Goal: Task Accomplishment & Management: Manage account settings

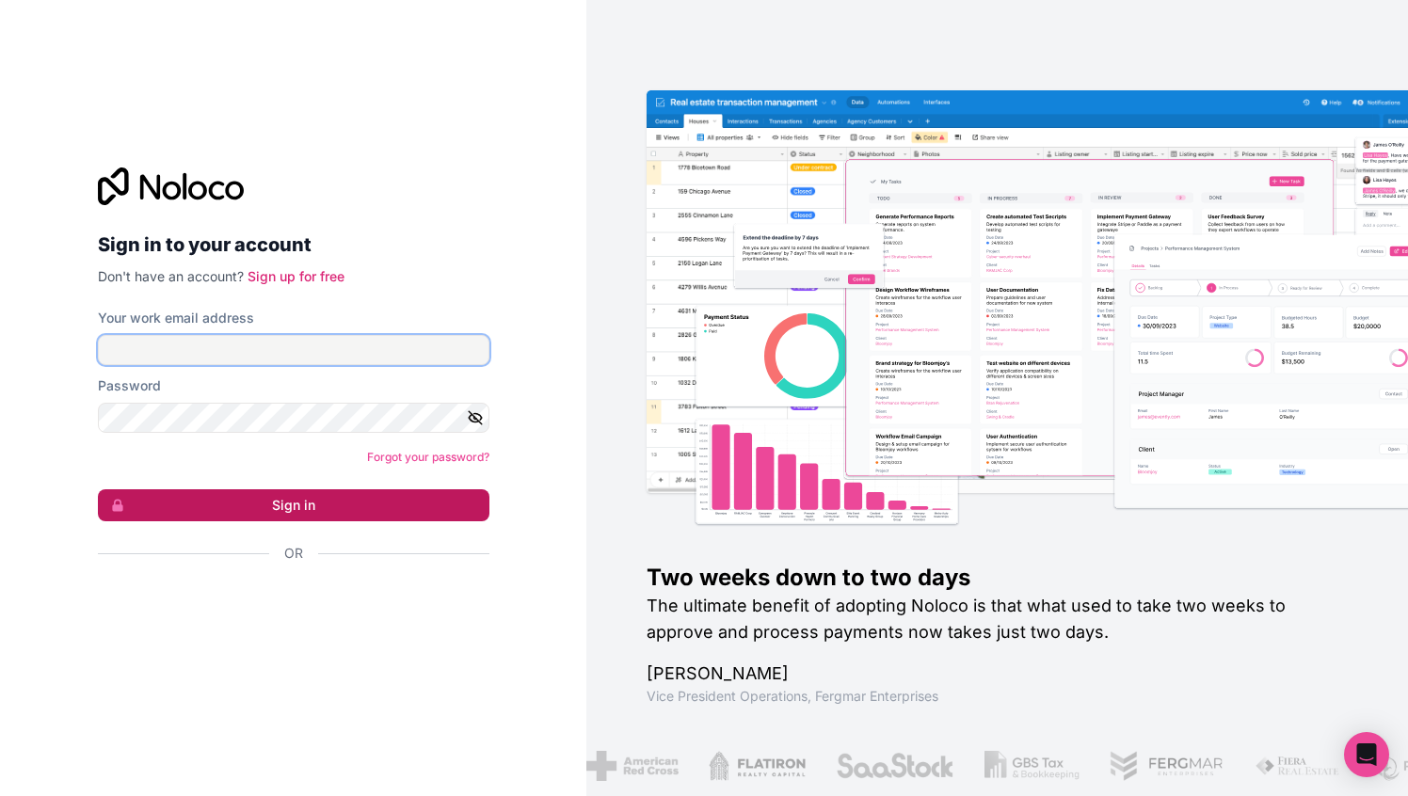
type input "h@[DOMAIN_NAME]"
click at [268, 501] on button "Sign in" at bounding box center [294, 505] width 392 height 32
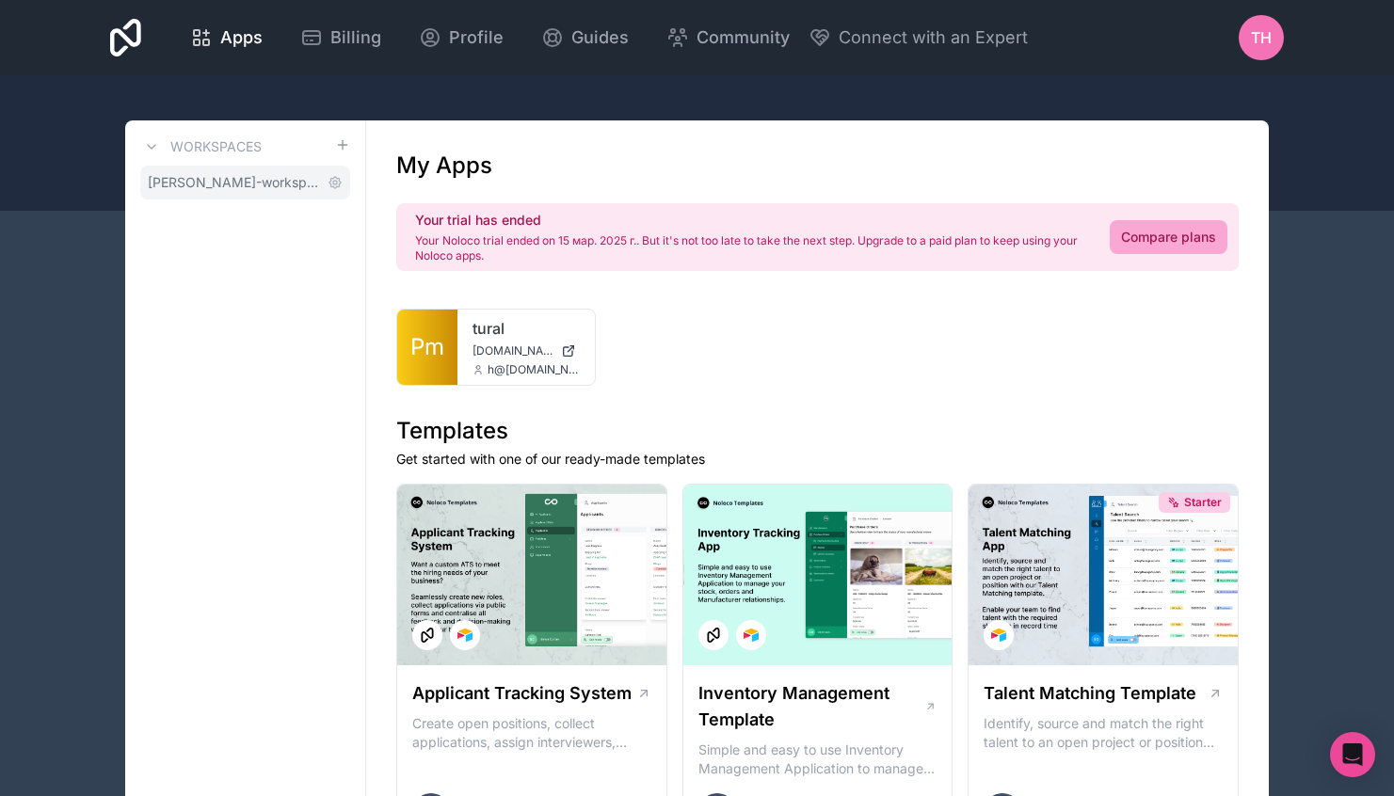
click at [300, 178] on span "[PERSON_NAME]-workspace" at bounding box center [234, 182] width 172 height 19
click at [291, 186] on span "[PERSON_NAME]-workspace" at bounding box center [234, 182] width 172 height 19
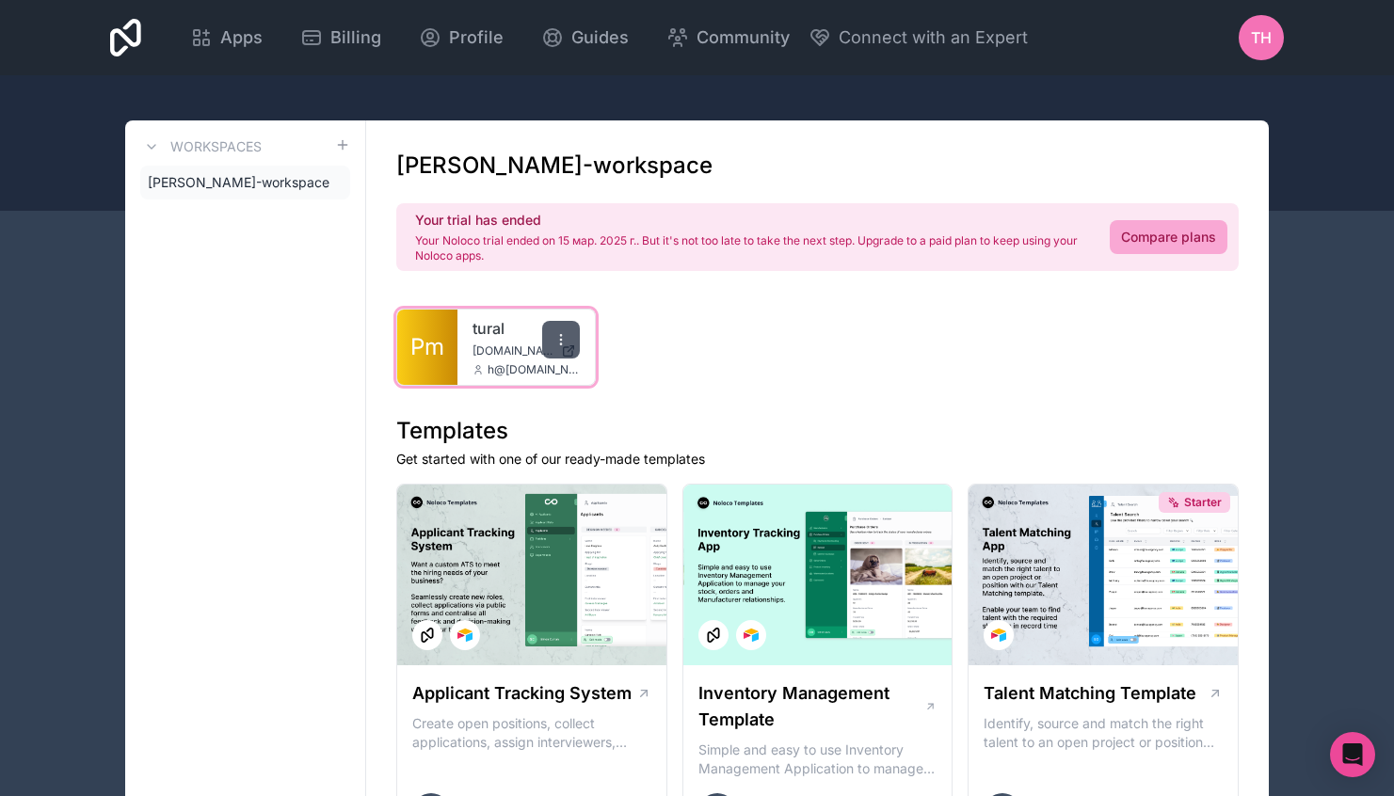
click at [565, 342] on icon at bounding box center [560, 339] width 15 height 15
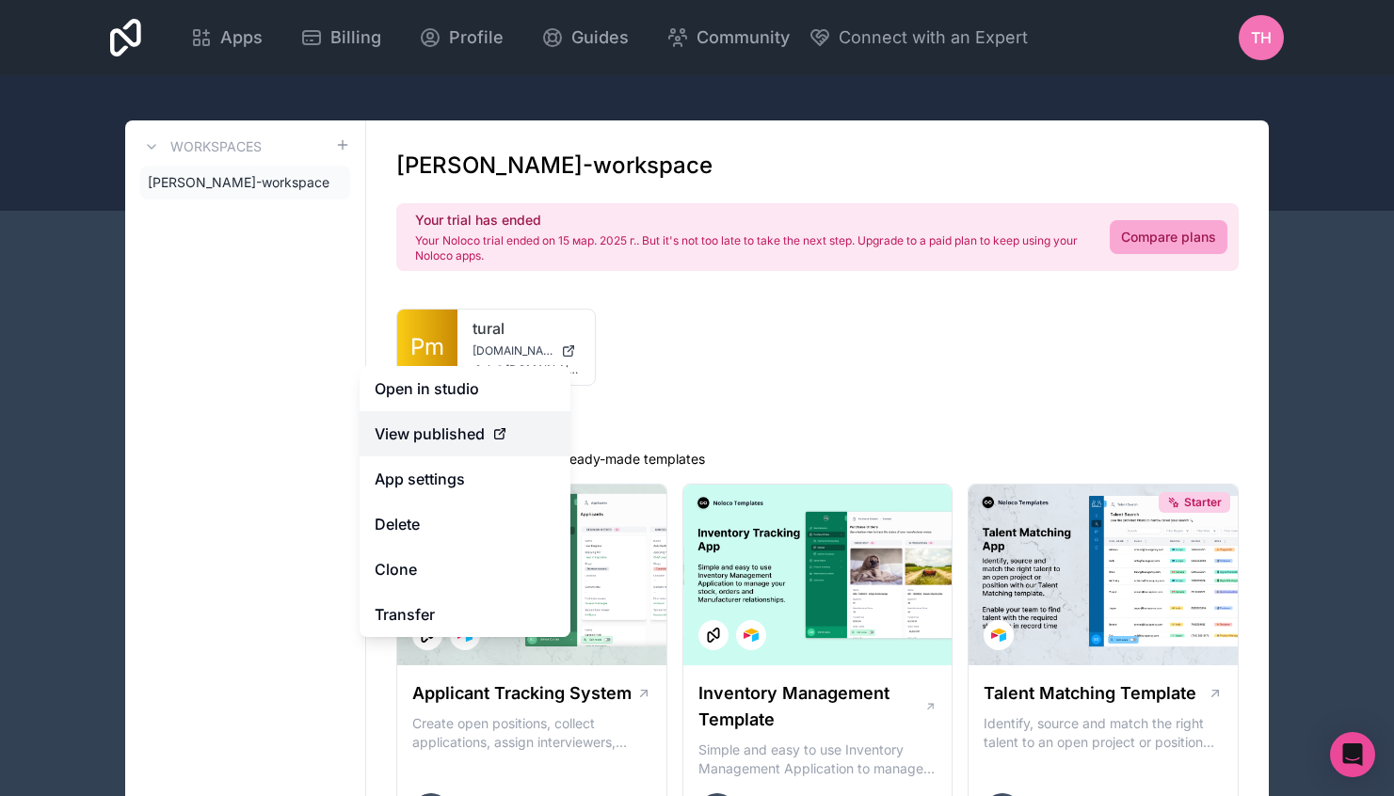
click at [486, 436] on div "View published" at bounding box center [465, 434] width 181 height 23
click at [495, 429] on icon at bounding box center [499, 433] width 15 height 15
click at [410, 480] on link "App settings" at bounding box center [465, 479] width 211 height 45
